Goal: Task Accomplishment & Management: Manage account settings

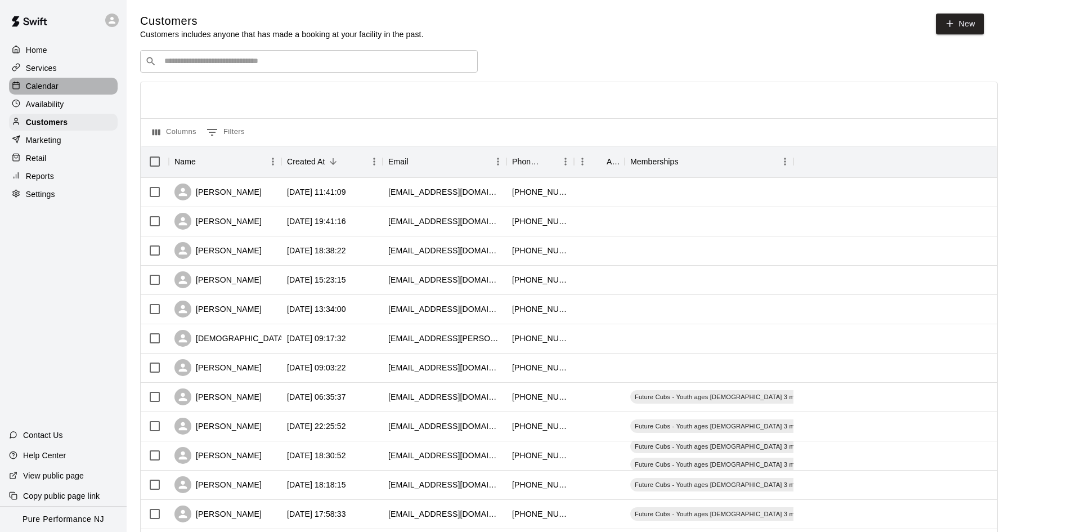
click at [46, 82] on p "Calendar" at bounding box center [42, 85] width 33 height 11
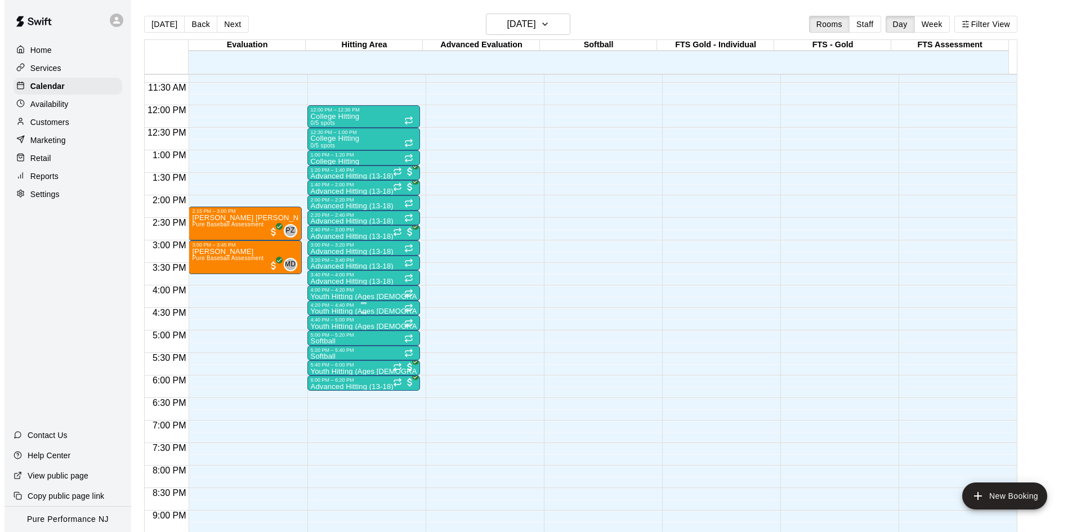
scroll to position [512, 0]
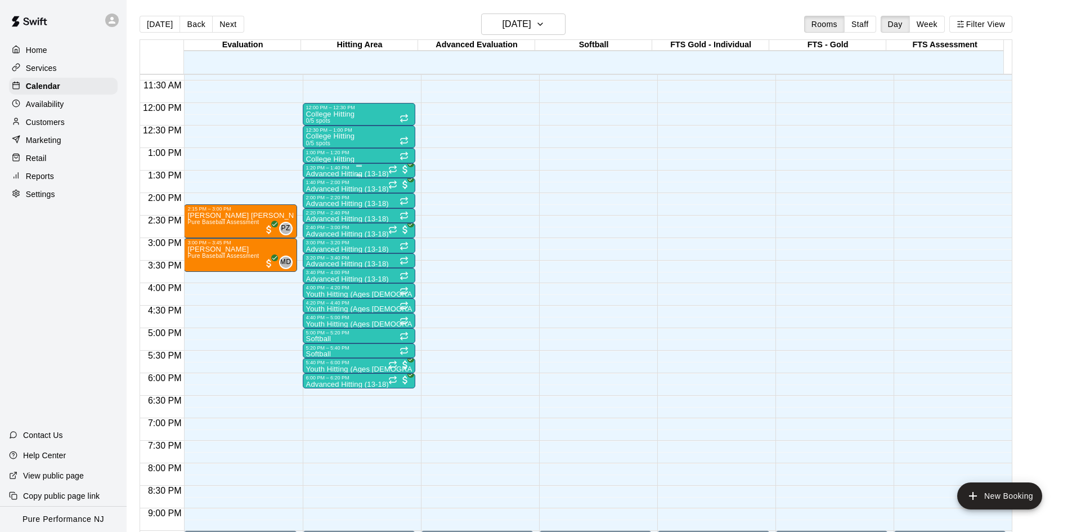
click at [349, 171] on div "1:20 PM – 1:40 PM" at bounding box center [359, 168] width 106 height 6
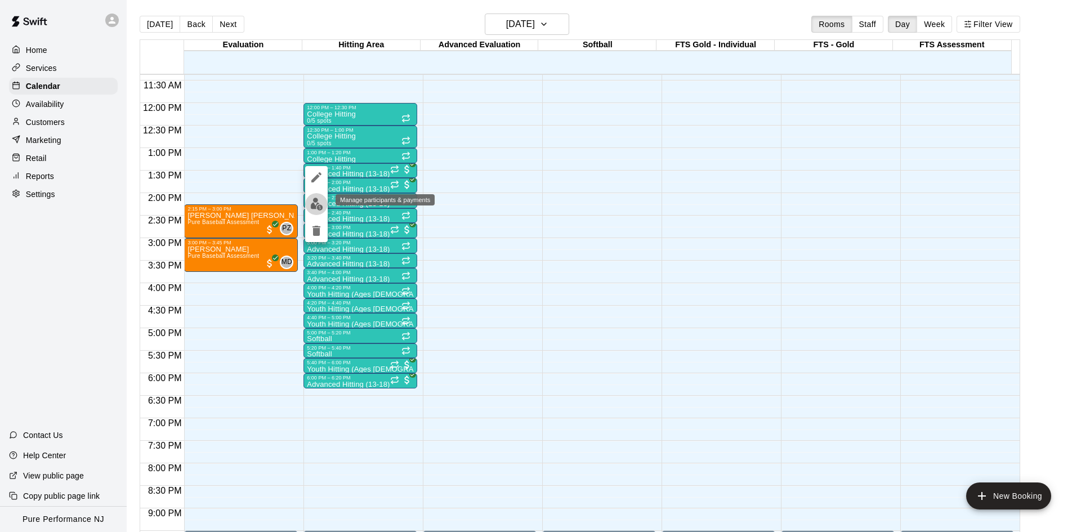
click at [320, 206] on img "edit" at bounding box center [316, 204] width 13 height 13
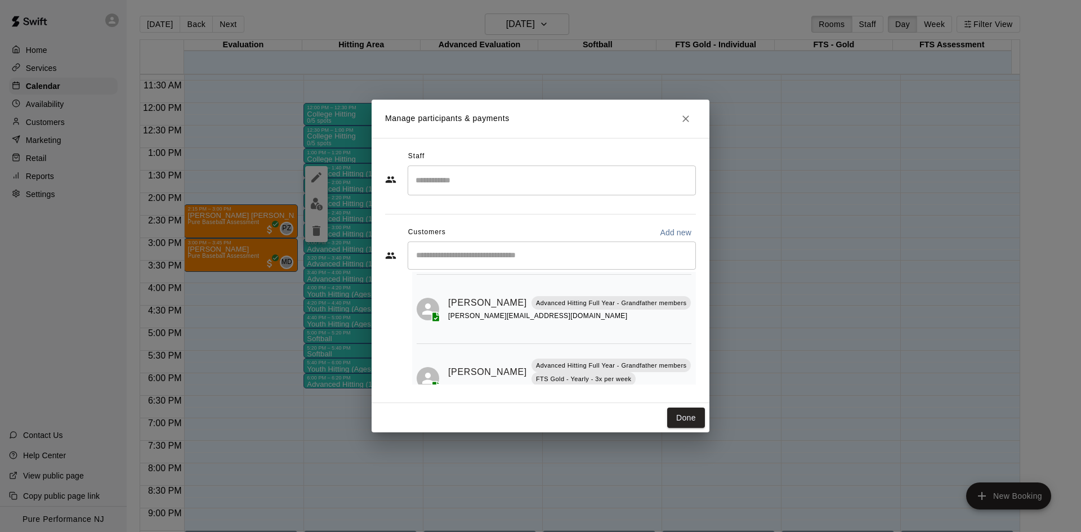
scroll to position [109, 0]
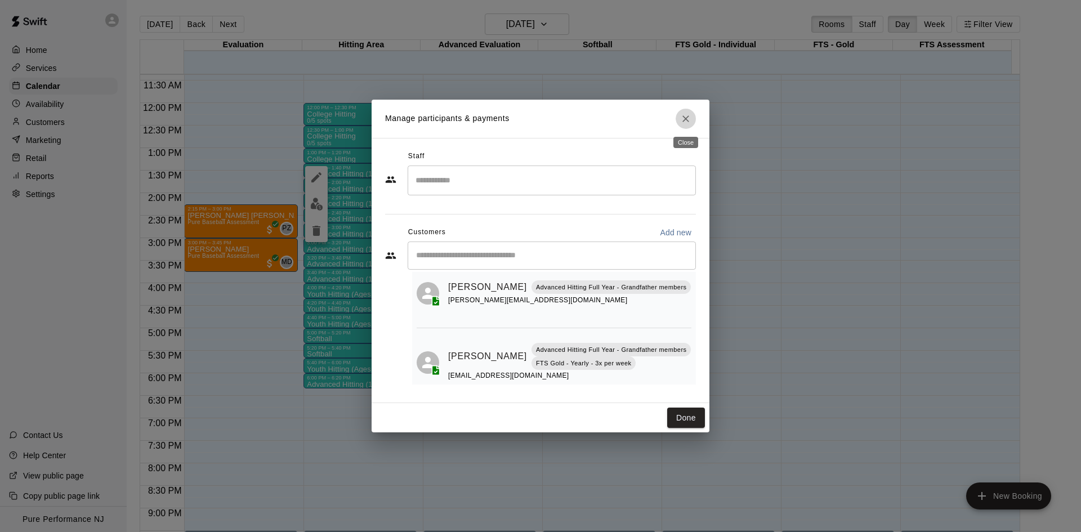
click at [679, 120] on button "Close" at bounding box center [685, 119] width 20 height 20
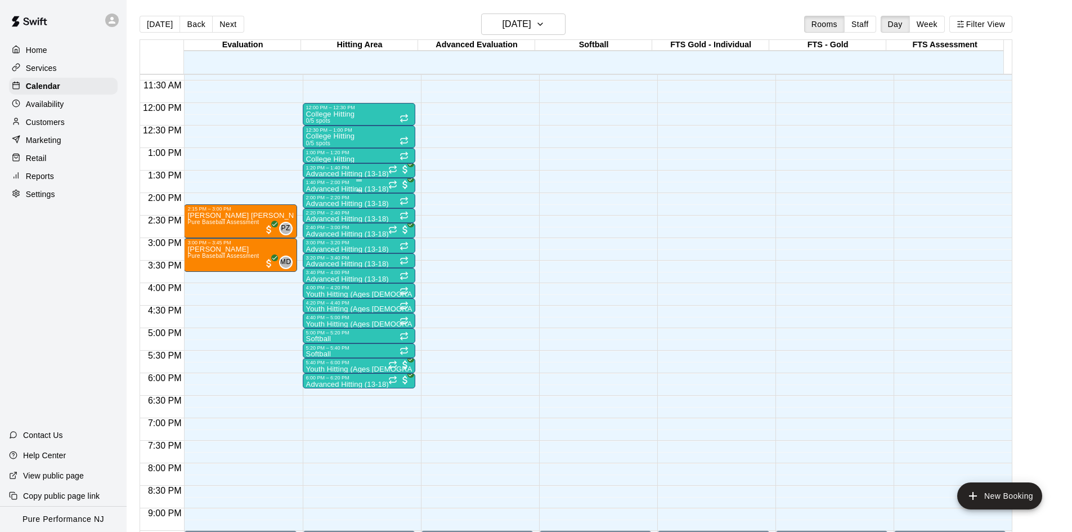
click at [345, 185] on div "1:40 PM – 2:00 PM" at bounding box center [359, 183] width 106 height 6
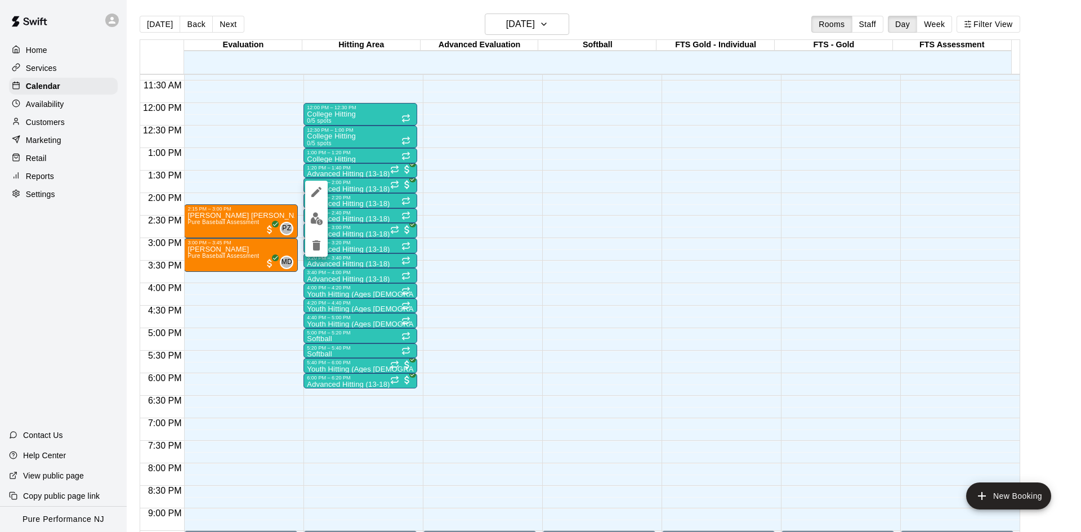
click at [317, 221] on img "edit" at bounding box center [316, 218] width 13 height 13
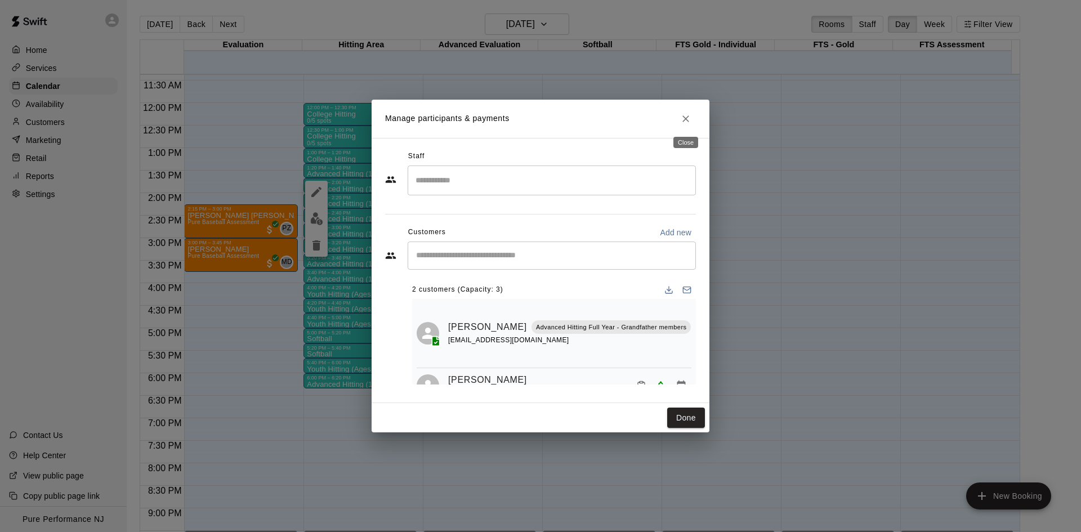
click at [682, 122] on icon "Close" at bounding box center [685, 118] width 11 height 11
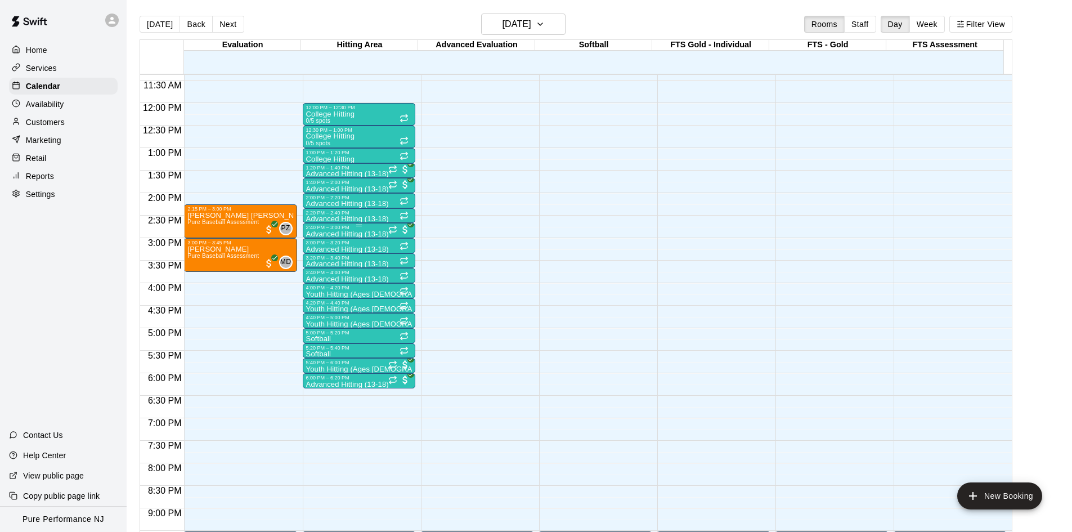
click at [343, 226] on div at bounding box center [359, 226] width 106 height 2
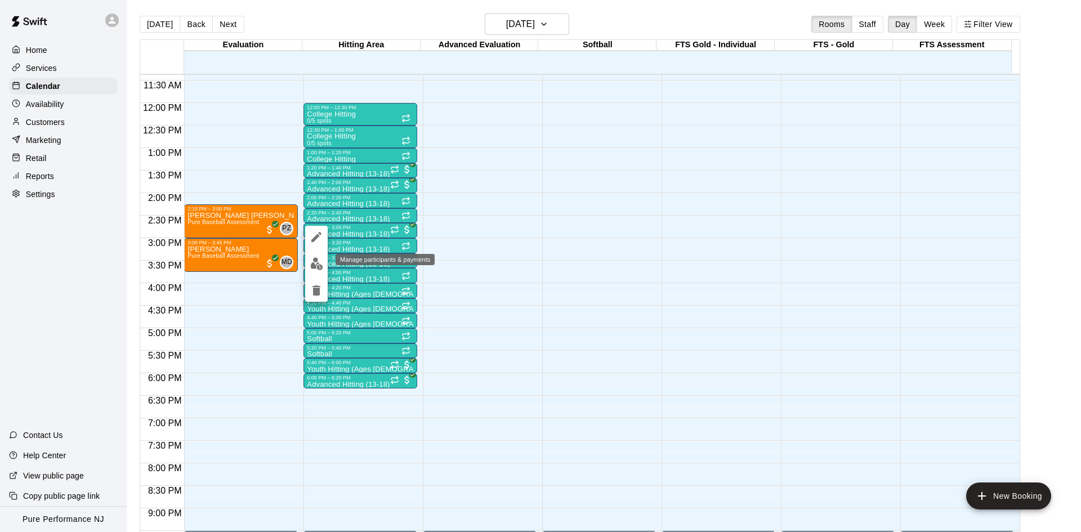
click at [318, 266] on img "edit" at bounding box center [316, 263] width 13 height 13
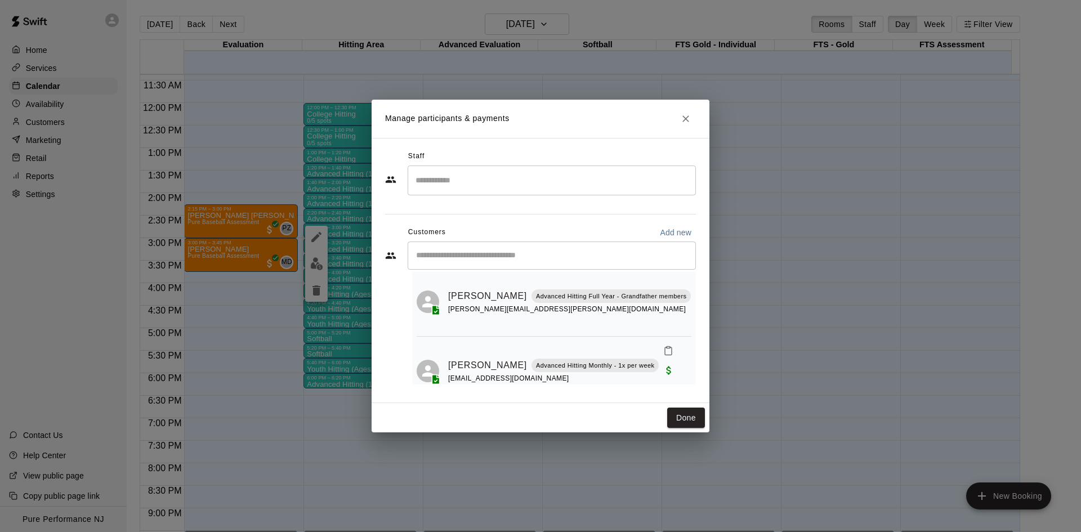
scroll to position [77, 0]
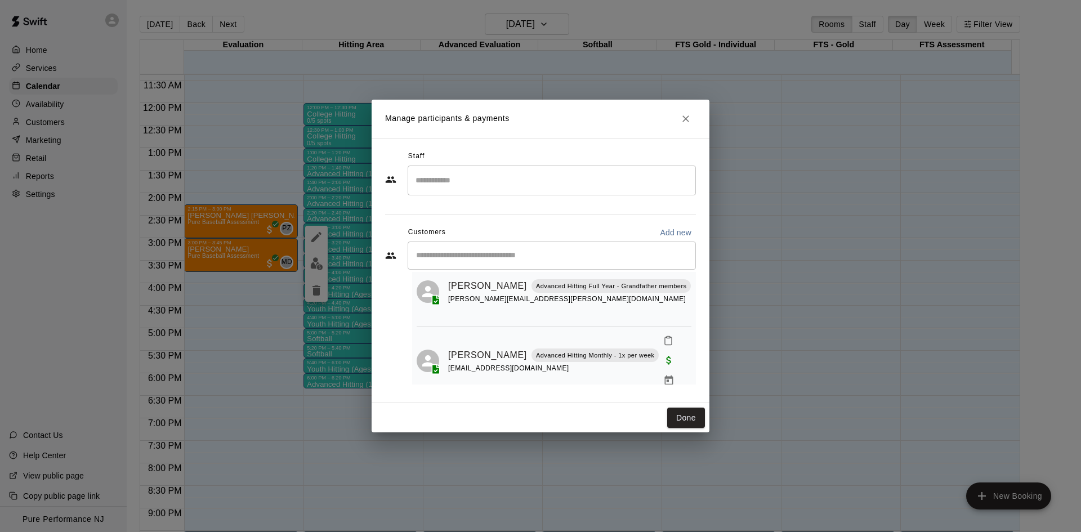
click at [684, 123] on icon "Close" at bounding box center [685, 118] width 11 height 11
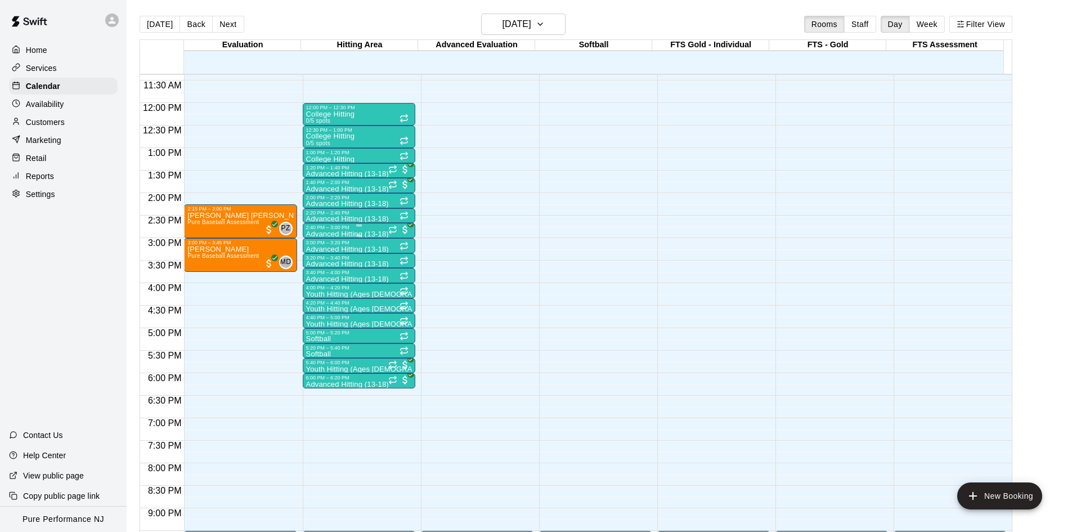
click at [365, 234] on p "Advanced Hitting (13-18)" at bounding box center [347, 234] width 83 height 0
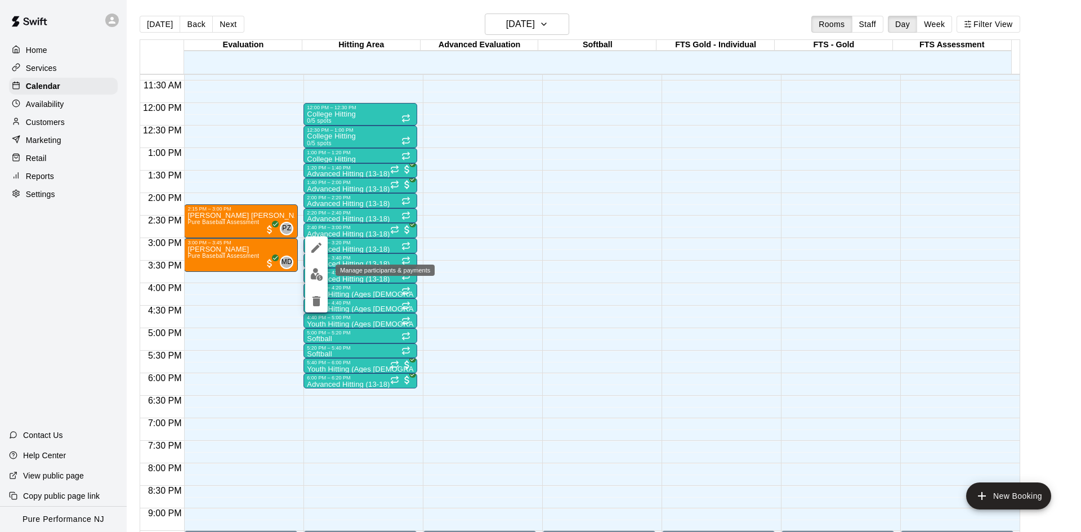
click at [319, 270] on img "edit" at bounding box center [316, 274] width 13 height 13
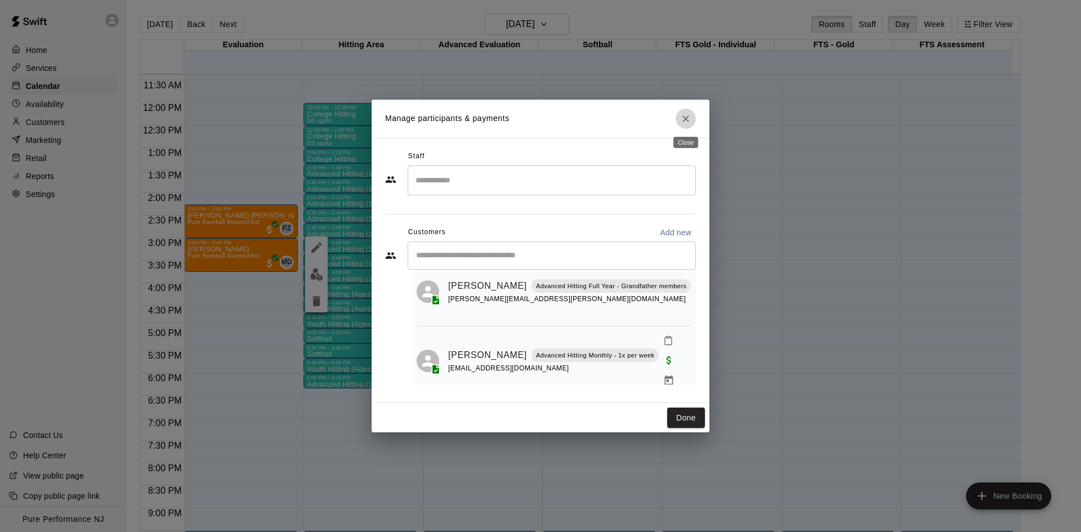
click at [677, 116] on button "Close" at bounding box center [685, 119] width 20 height 20
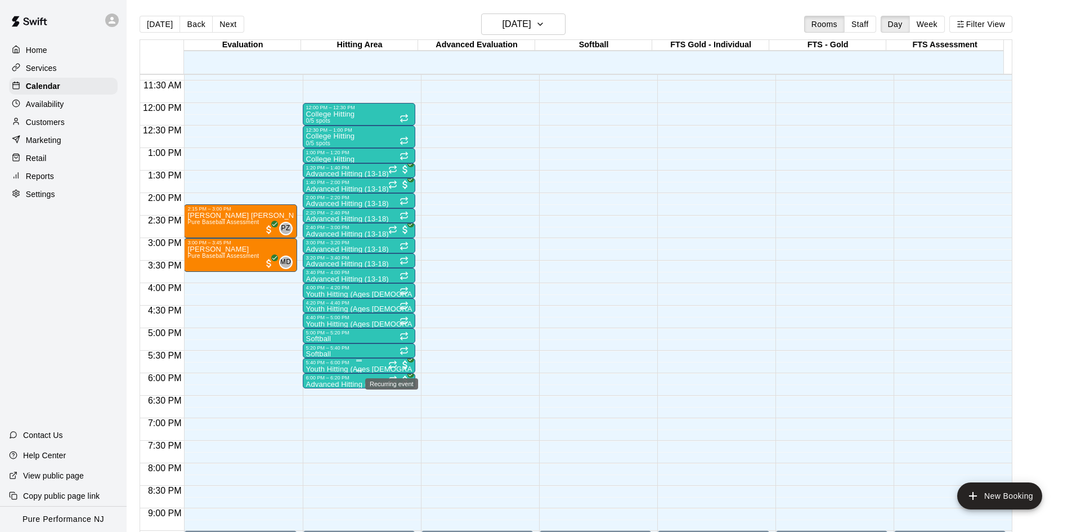
click at [392, 362] on icon "Recurring event" at bounding box center [392, 364] width 9 height 9
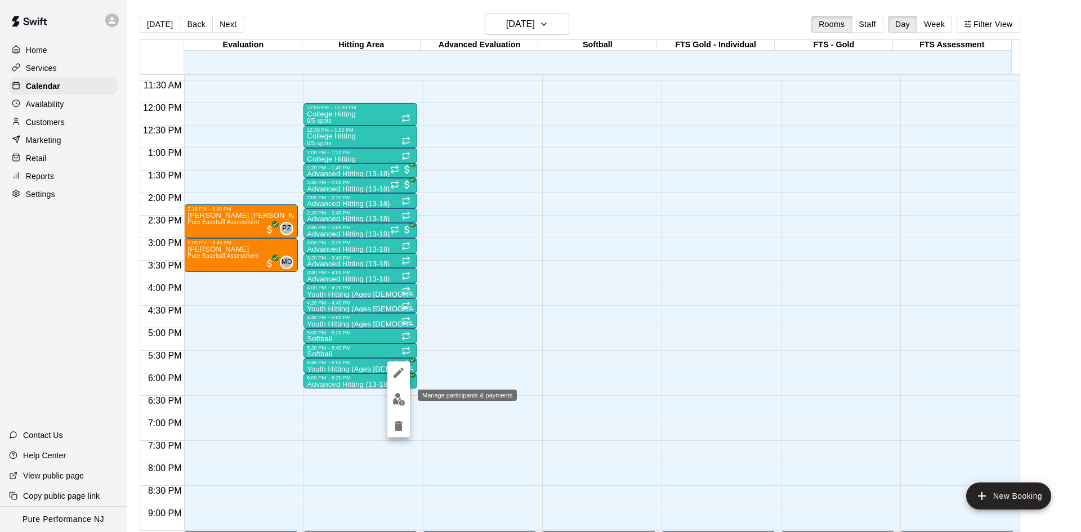
click at [400, 396] on img "edit" at bounding box center [398, 399] width 13 height 13
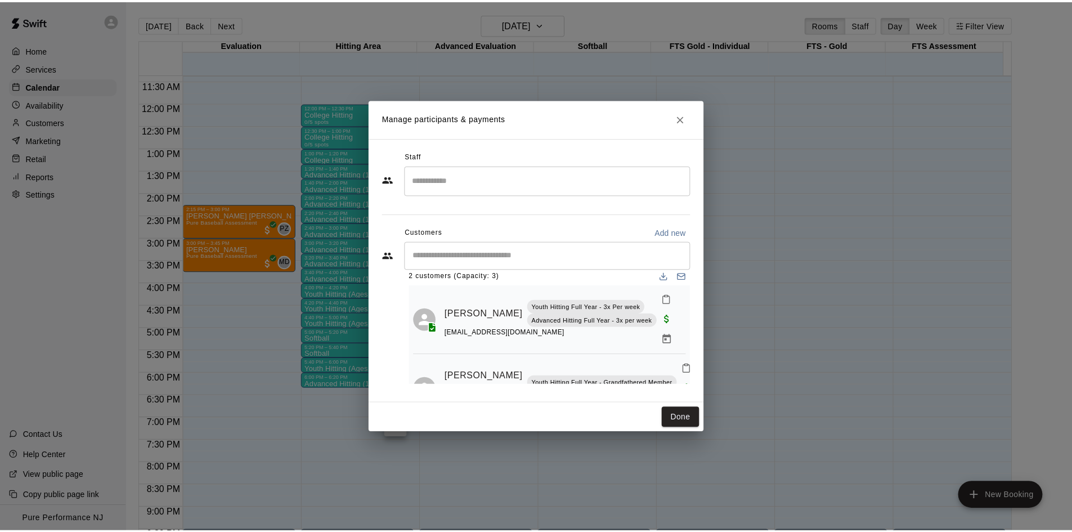
scroll to position [0, 0]
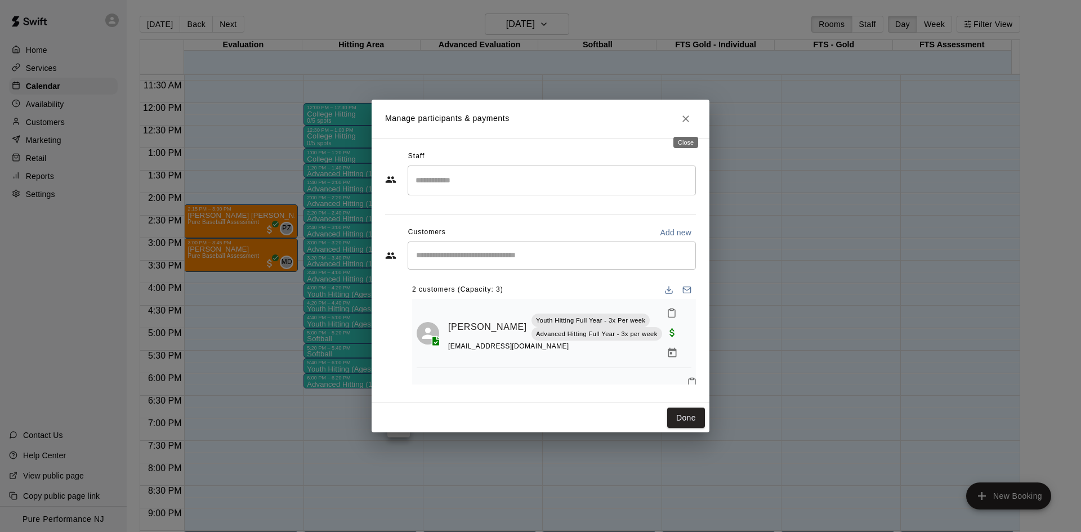
click at [682, 123] on icon "Close" at bounding box center [685, 118] width 11 height 11
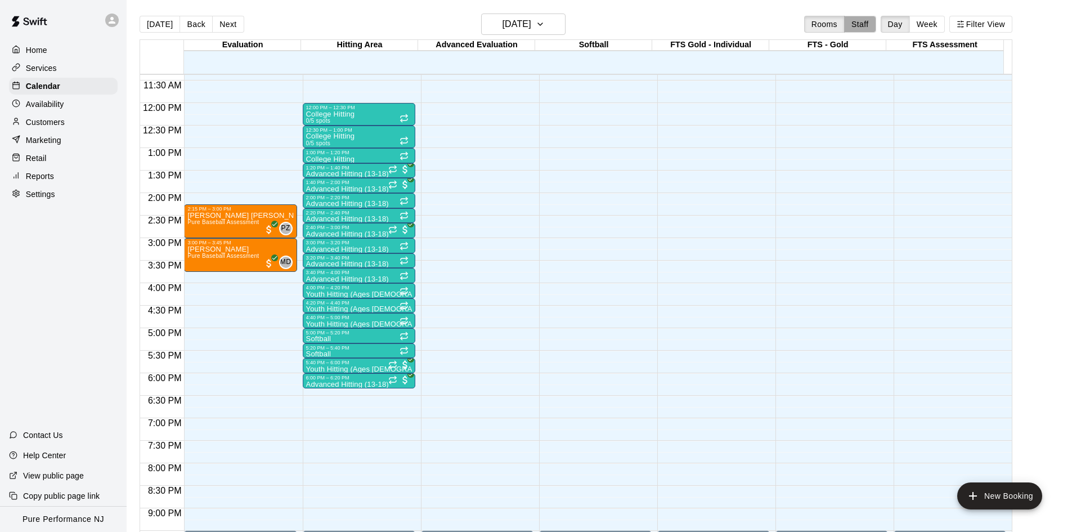
click at [858, 24] on button "Staff" at bounding box center [860, 24] width 32 height 17
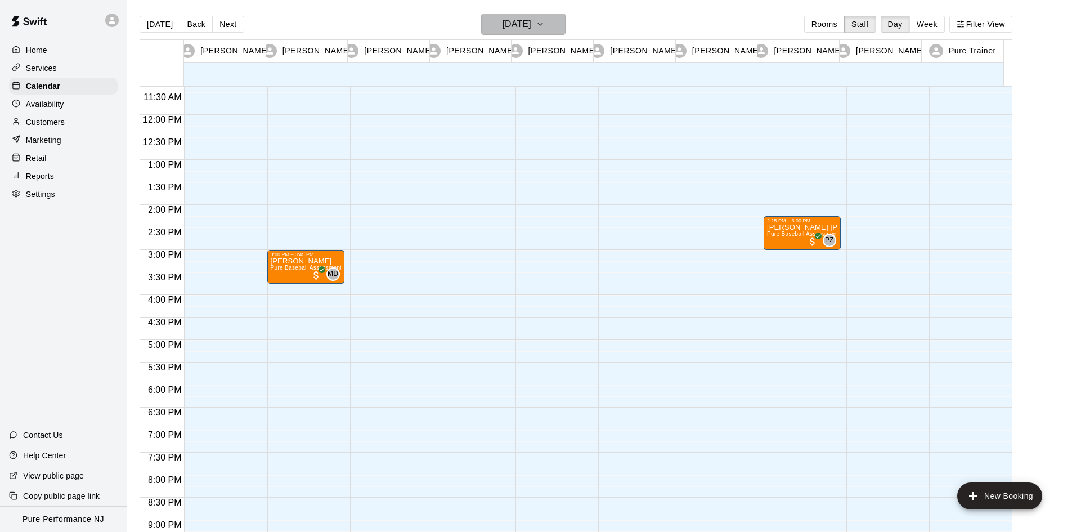
click at [553, 25] on button "[DATE]" at bounding box center [523, 24] width 84 height 21
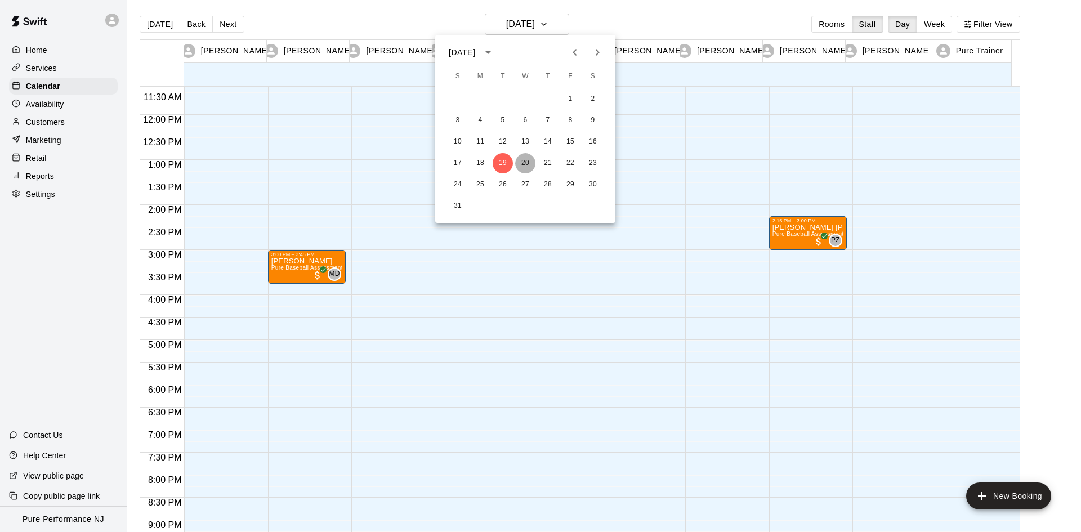
click at [526, 160] on button "20" at bounding box center [525, 163] width 20 height 20
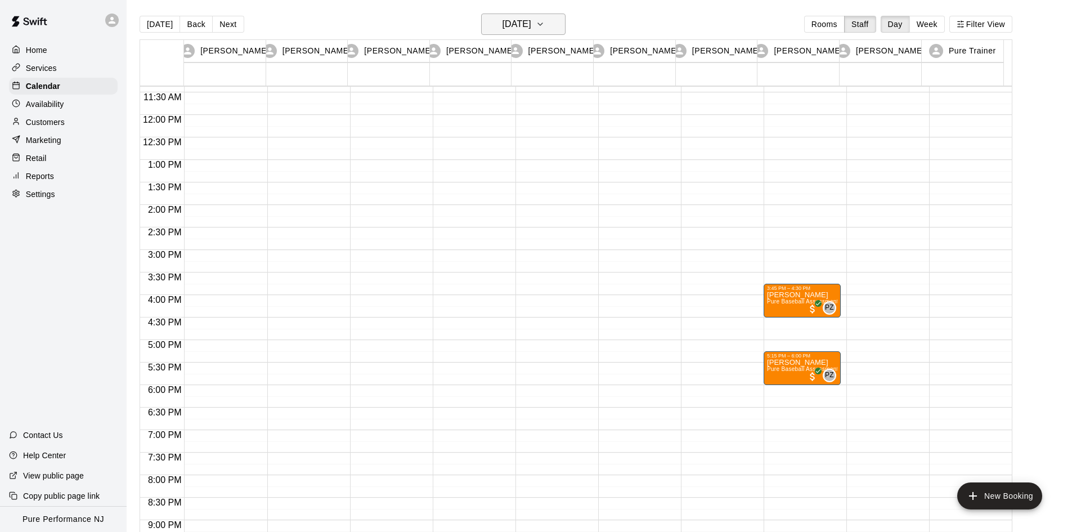
click at [531, 23] on h6 "[DATE]" at bounding box center [517, 24] width 29 height 16
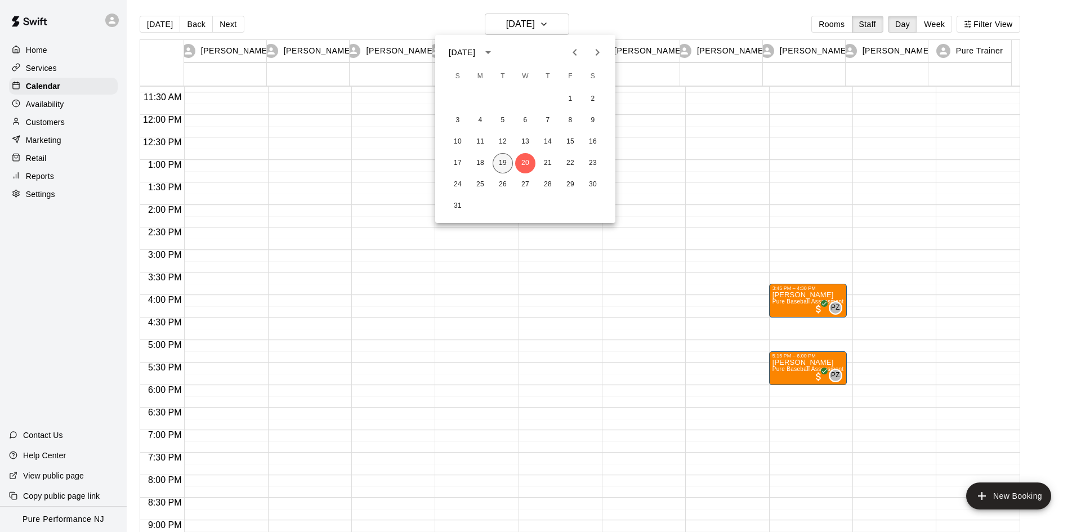
click at [500, 160] on button "19" at bounding box center [502, 163] width 20 height 20
